Goal: Task Accomplishment & Management: Manage account settings

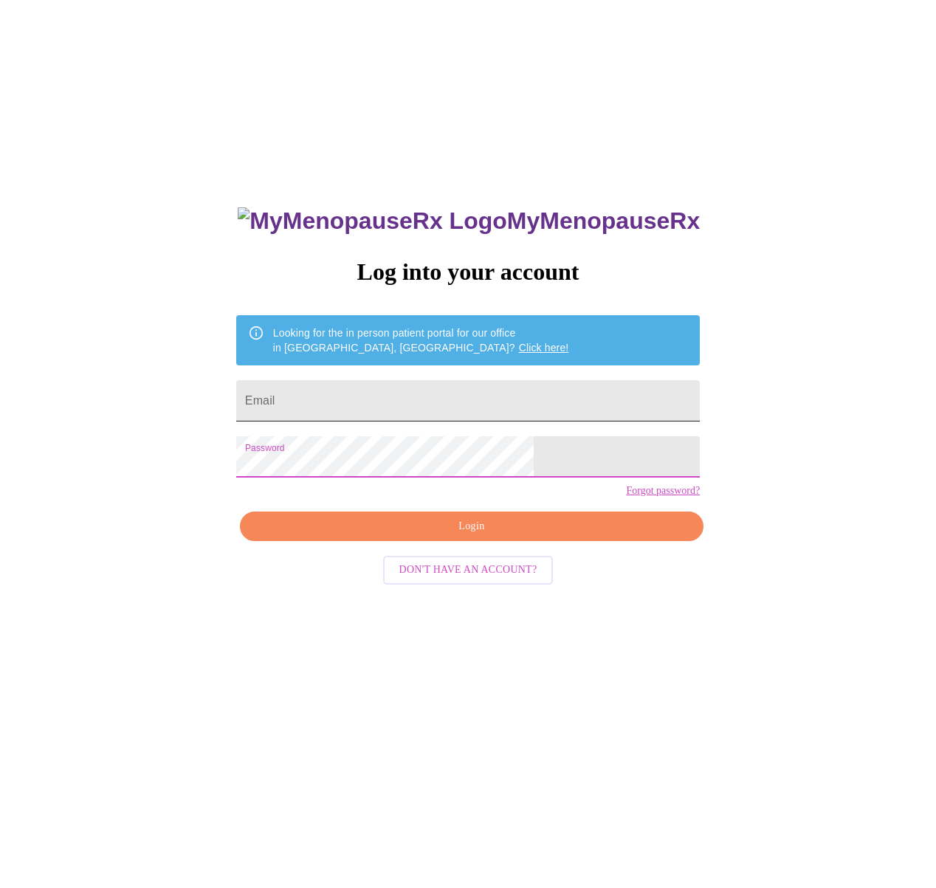
click at [339, 383] on input "Email" at bounding box center [468, 400] width 464 height 41
click at [218, 458] on div "MyMenopauseRx Log into your account Looking for the in person patient portal fo…" at bounding box center [468, 539] width 924 height 1066
click at [366, 396] on input "Email" at bounding box center [468, 400] width 464 height 41
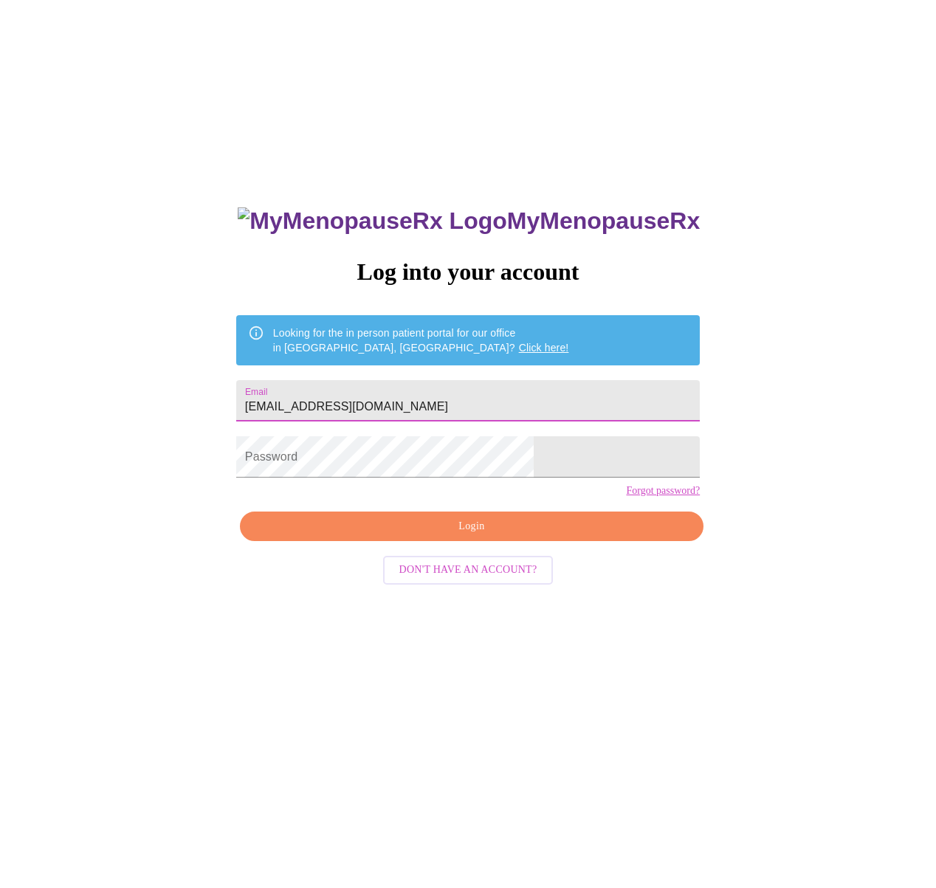
type input "rasheiacollins@gmail.com"
click at [473, 536] on span "Login" at bounding box center [472, 526] width 430 height 18
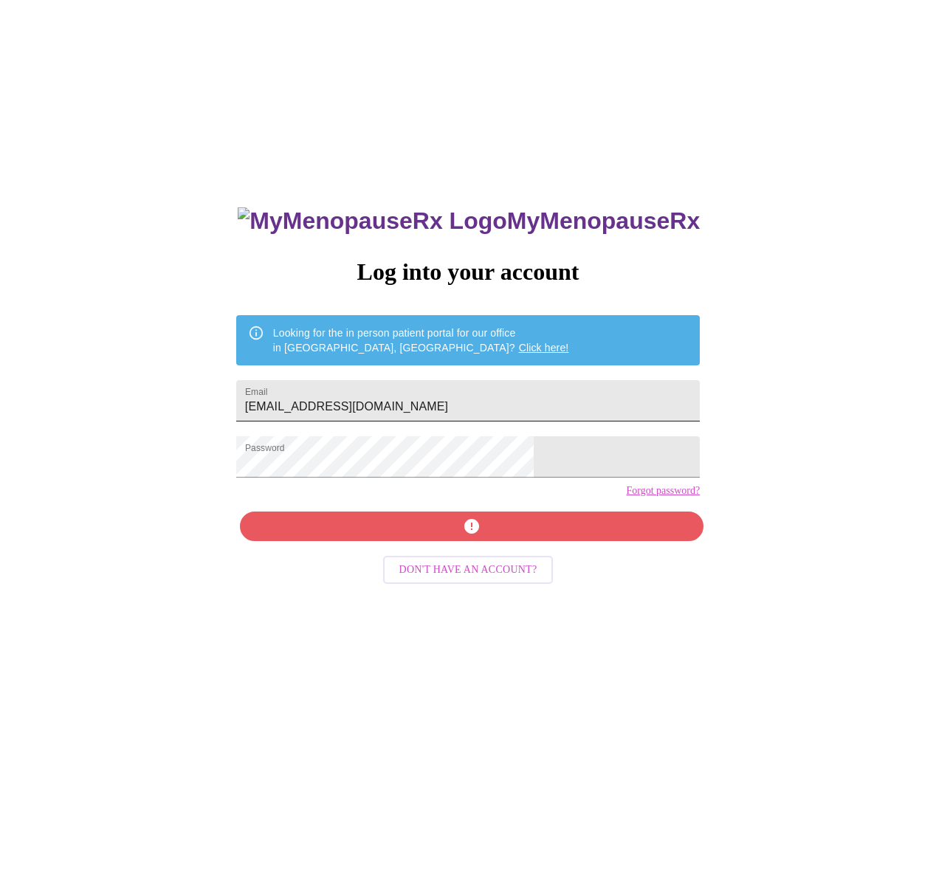
click at [408, 399] on input "rasheiacollins@gmail.com" at bounding box center [468, 400] width 464 height 41
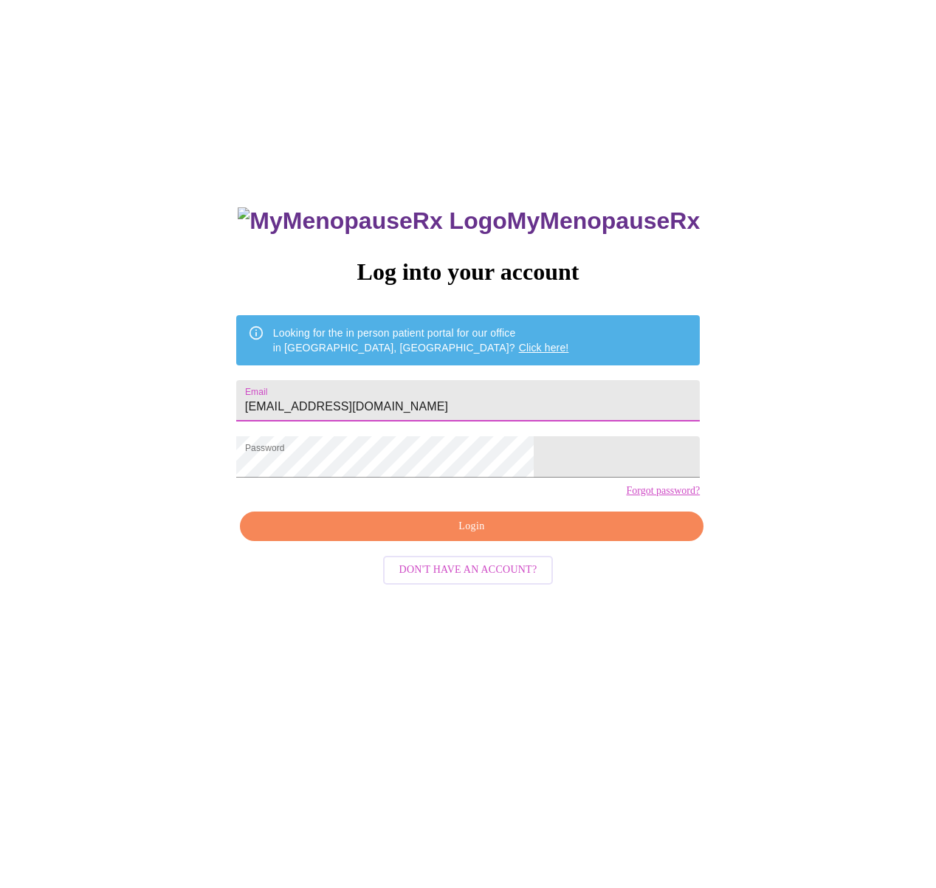
click at [626, 497] on link "Forgot password?" at bounding box center [663, 491] width 74 height 12
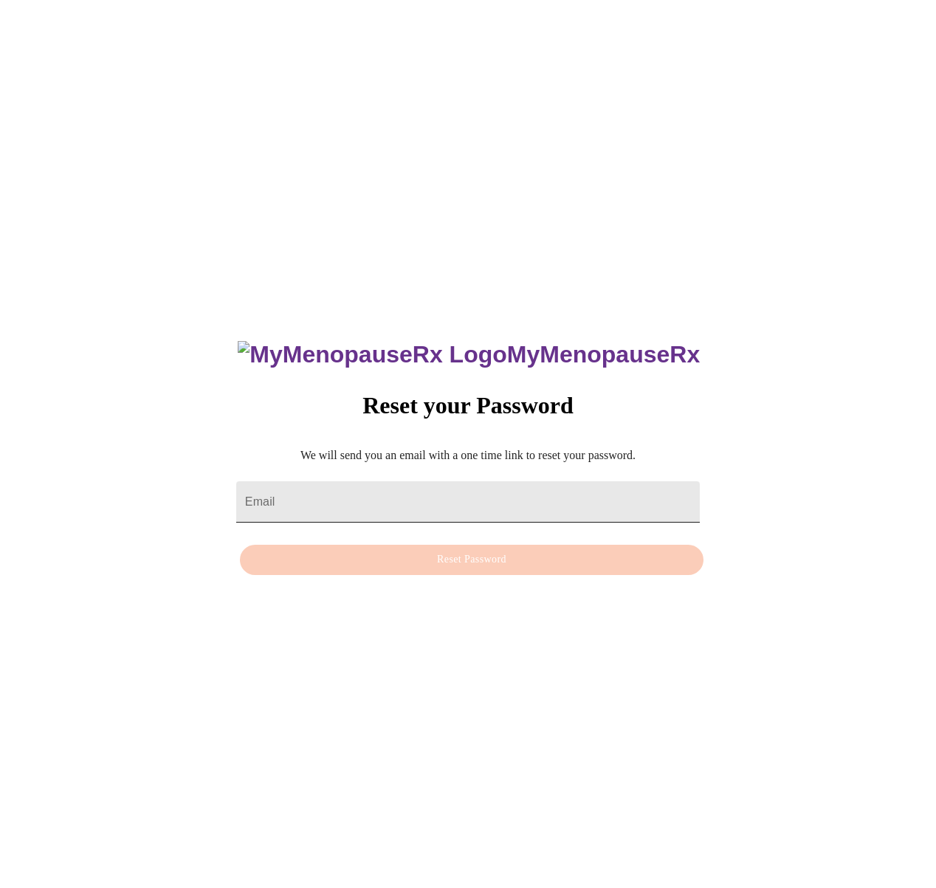
click at [427, 494] on input "Email" at bounding box center [468, 501] width 464 height 41
paste input "rasheiacollins@gmail.com"
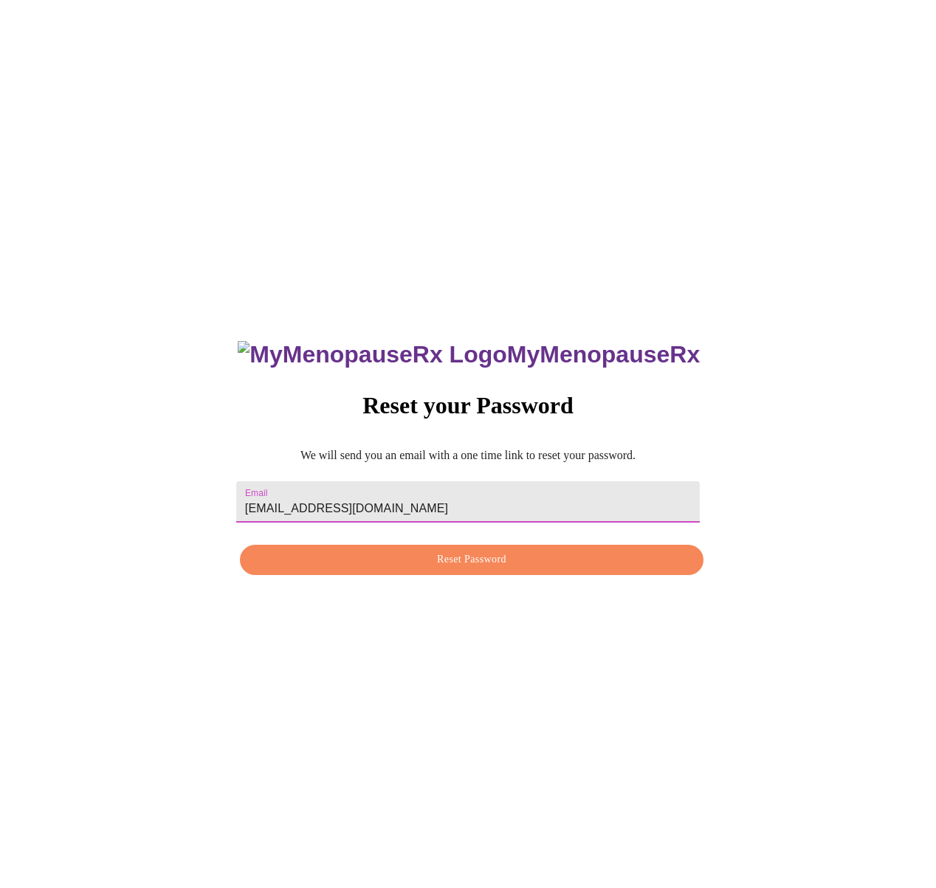
type input "rasheiacollins@gmail.com"
click at [482, 562] on span "Reset Password" at bounding box center [472, 560] width 430 height 18
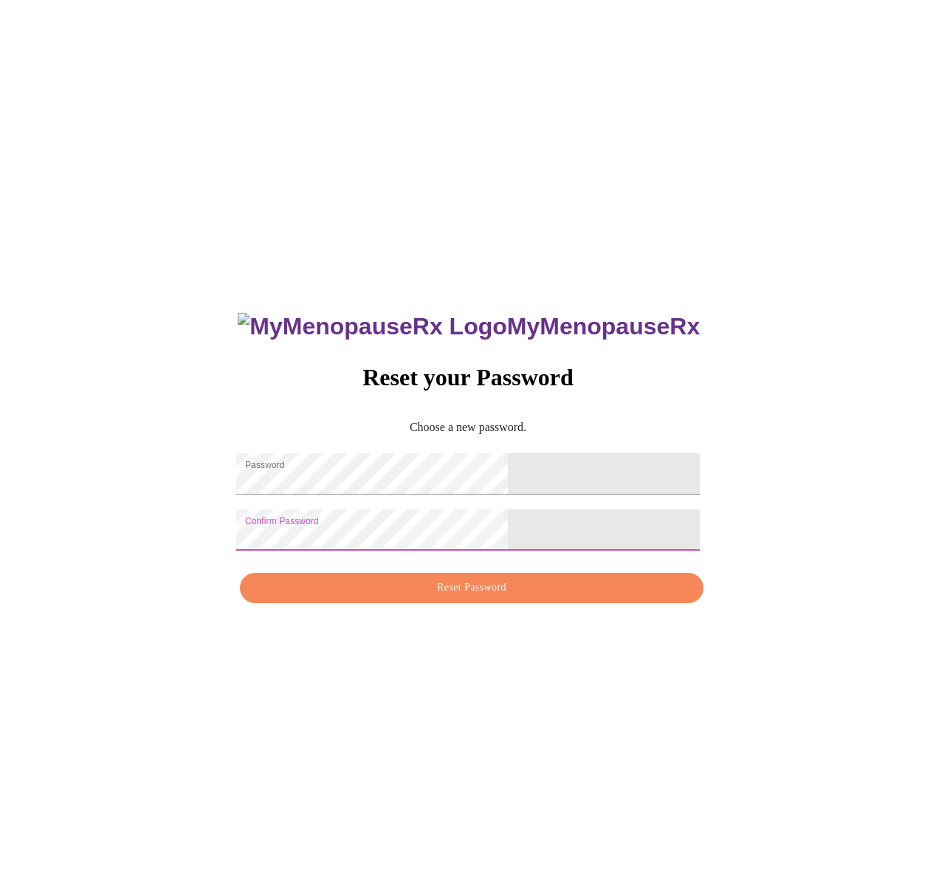
click at [513, 597] on span "Reset Password" at bounding box center [472, 588] width 430 height 18
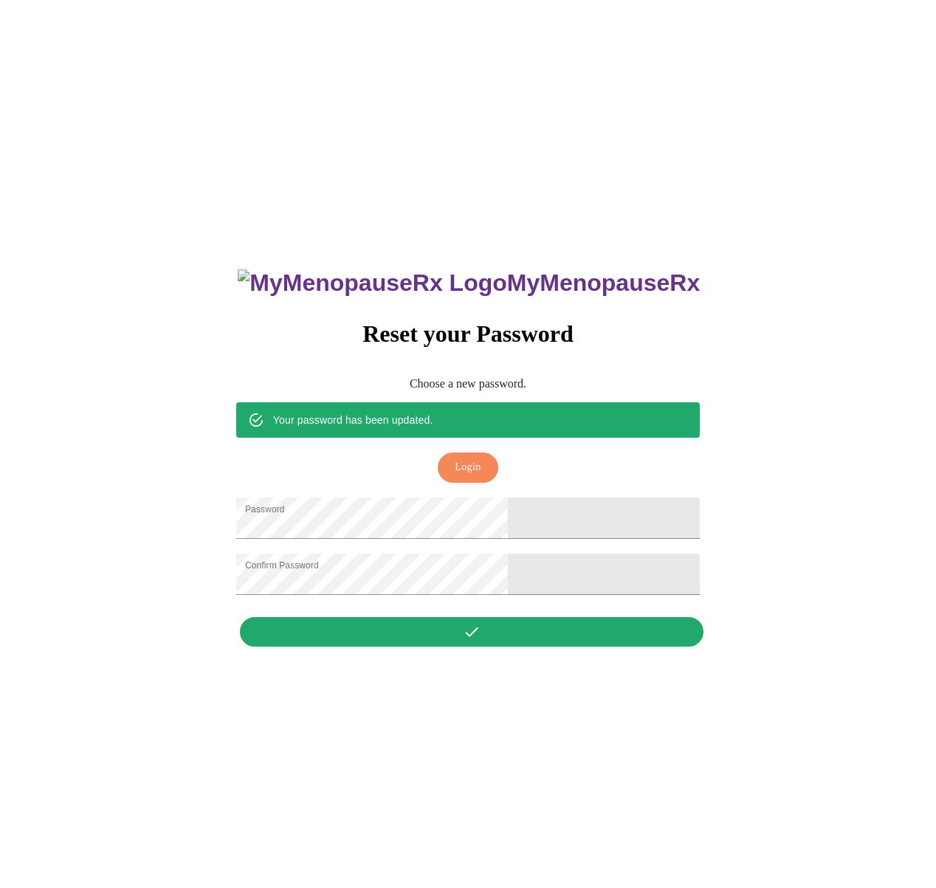
click at [472, 458] on span "Login" at bounding box center [468, 467] width 26 height 18
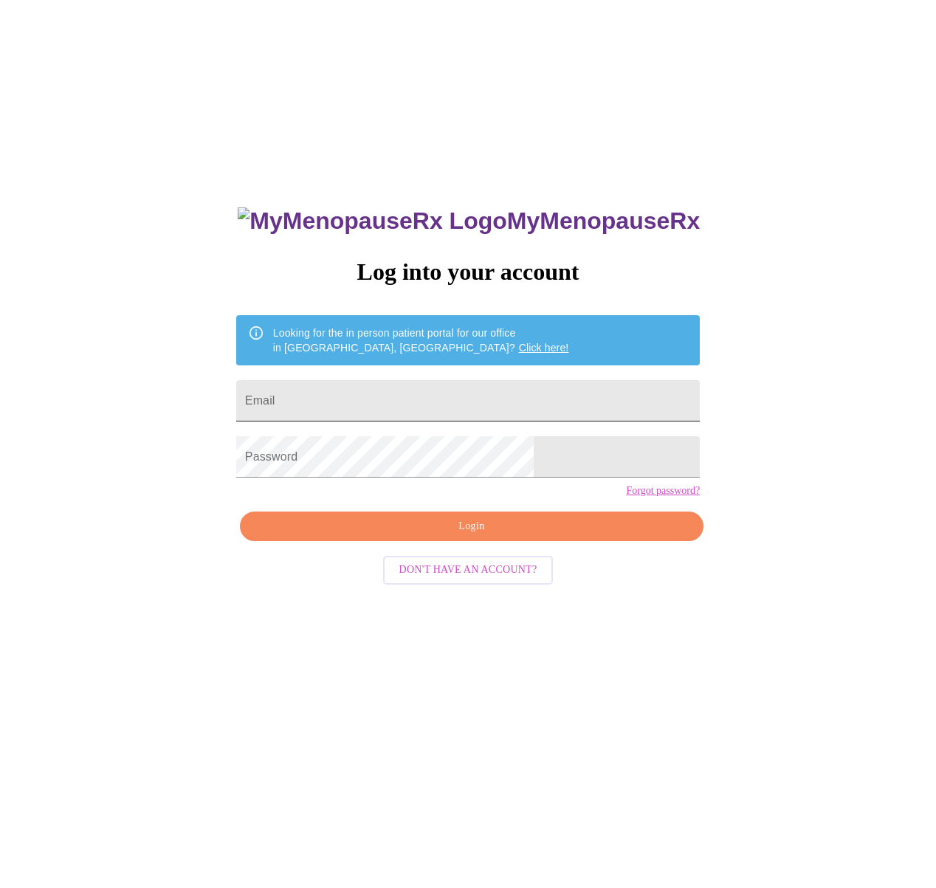
click at [388, 399] on input "Email" at bounding box center [468, 400] width 464 height 41
paste input "rasheiacollins@gmail.com"
type input "rasheiacollins@gmail.com"
click at [463, 542] on button "Login" at bounding box center [472, 527] width 464 height 30
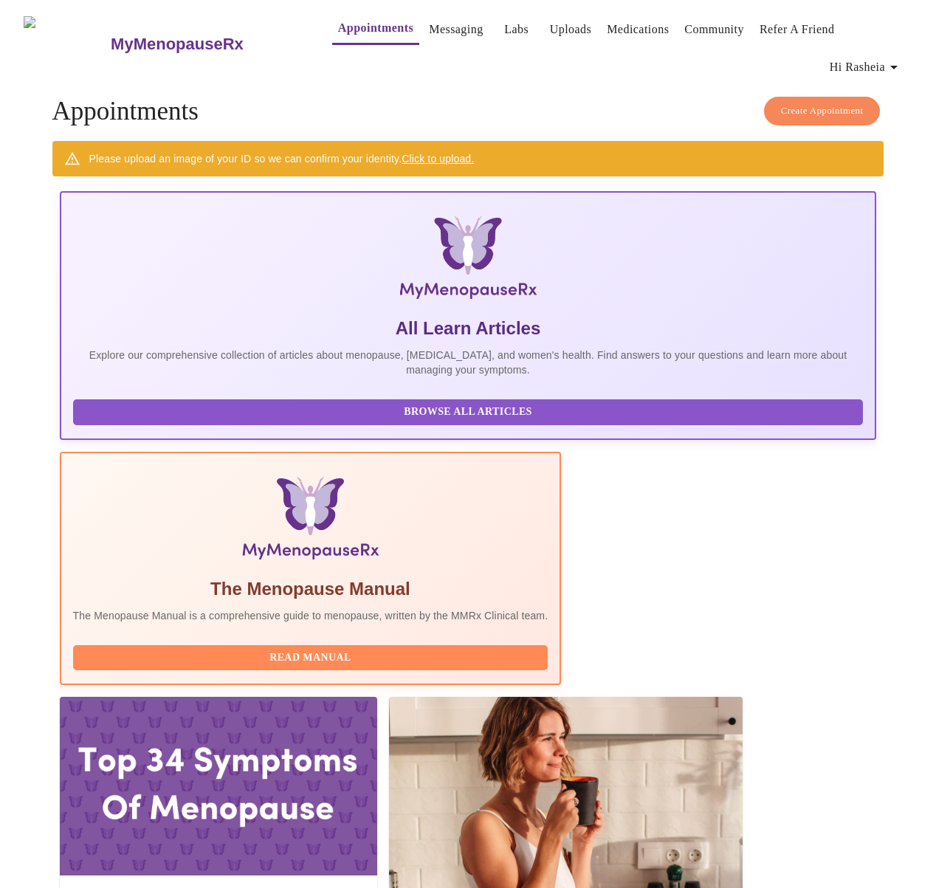
click at [438, 23] on link "Messaging" at bounding box center [456, 29] width 54 height 21
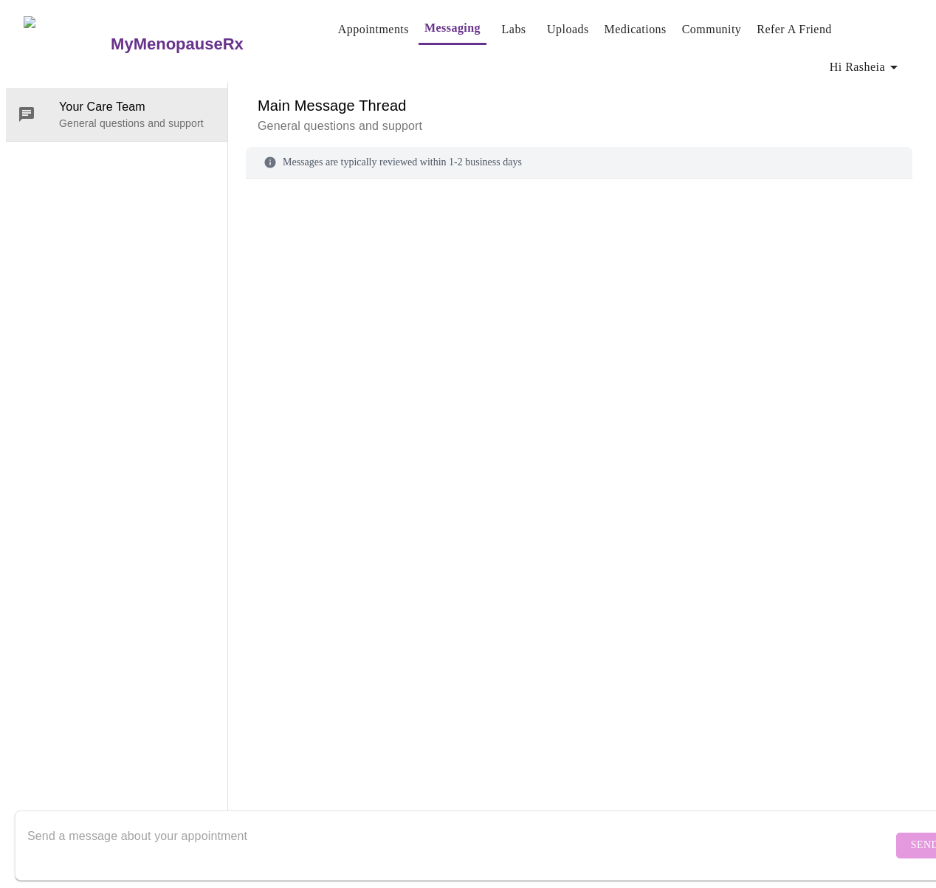
click at [502, 19] on link "Labs" at bounding box center [514, 29] width 24 height 21
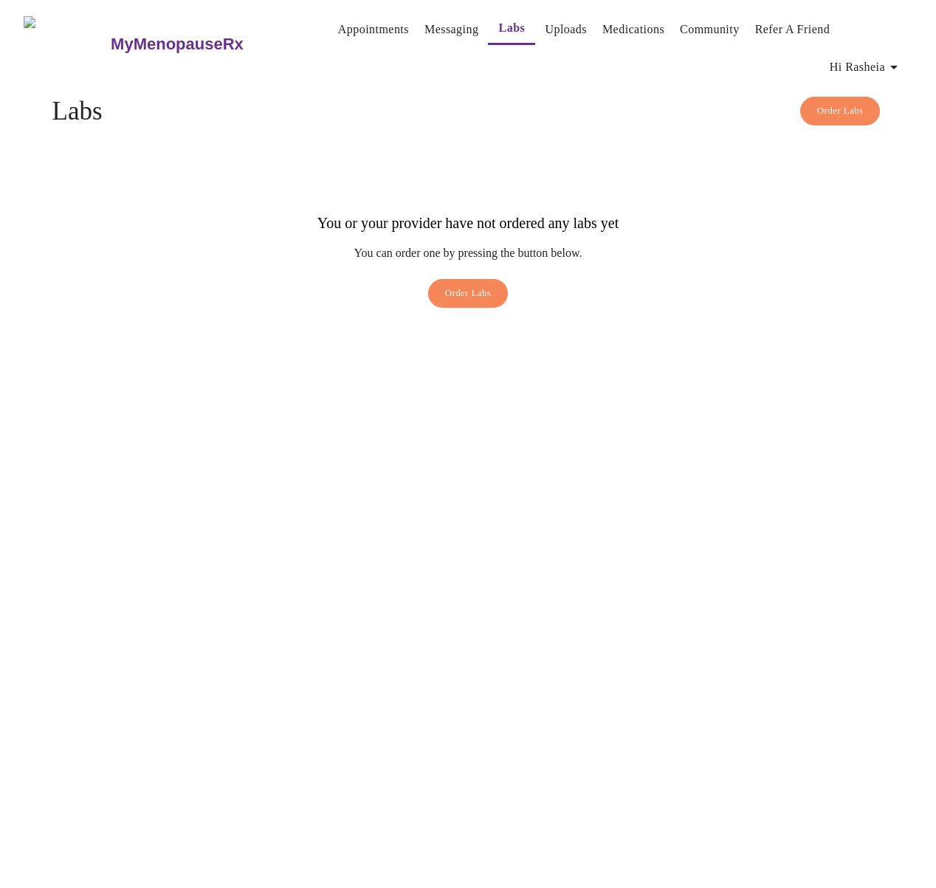
click at [545, 26] on link "Uploads" at bounding box center [566, 29] width 42 height 21
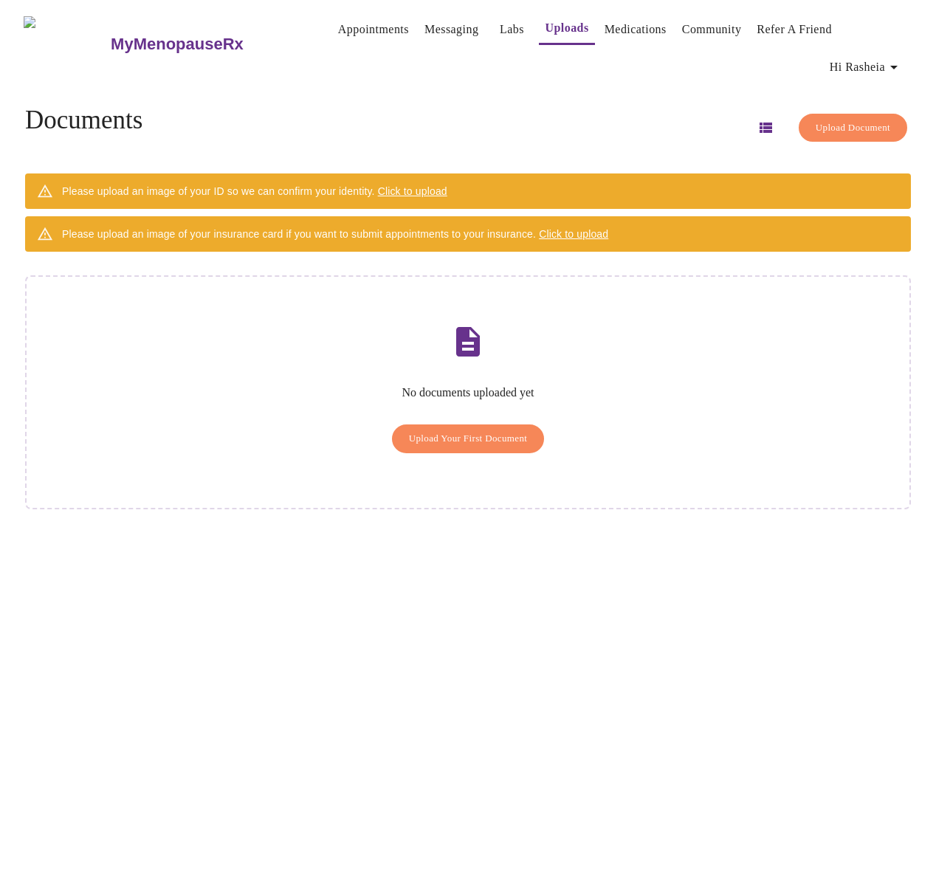
click at [619, 26] on link "Medications" at bounding box center [636, 29] width 62 height 21
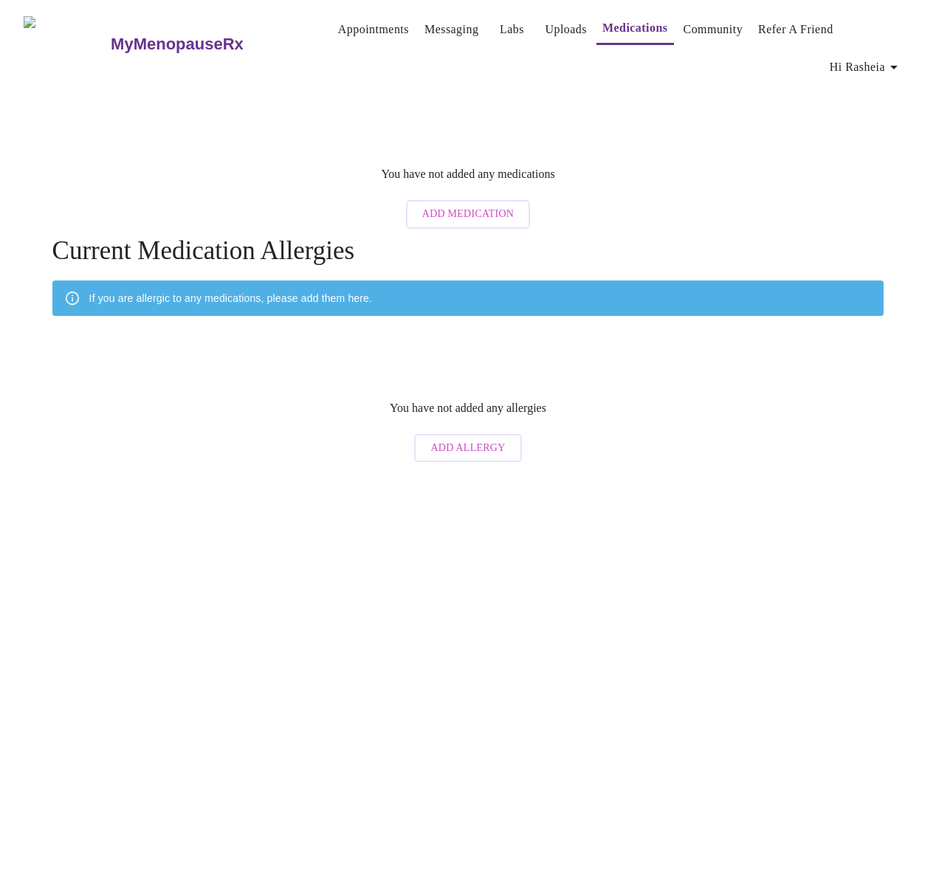
click at [706, 31] on link "Community" at bounding box center [714, 29] width 60 height 21
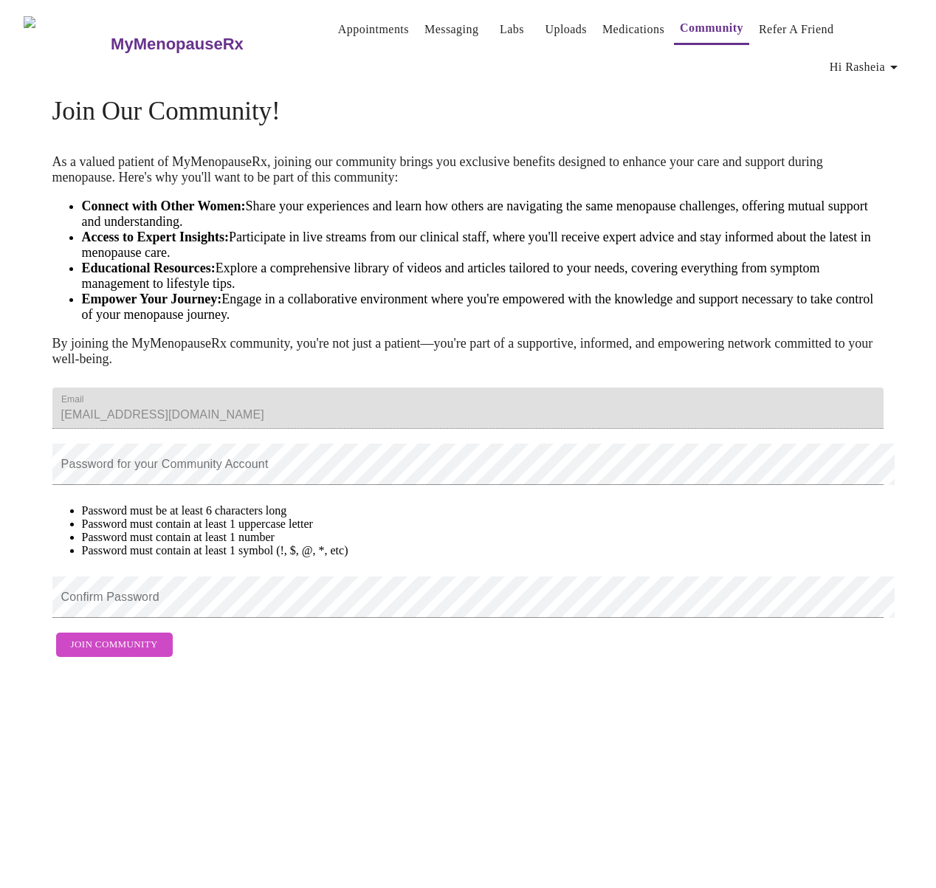
click at [357, 27] on link "Appointments" at bounding box center [373, 29] width 71 height 21
